Goal: Task Accomplishment & Management: Manage account settings

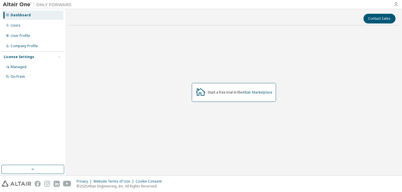
click at [396, 4] on icon "button" at bounding box center [396, 4] width 5 height 5
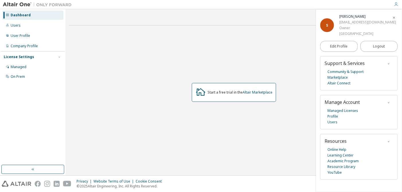
click at [247, 138] on div "Start a free trial in the Altair Marketplace" at bounding box center [234, 92] width 330 height 125
click at [379, 48] on span "Logout" at bounding box center [379, 47] width 12 height 6
